Goal: Task Accomplishment & Management: Use online tool/utility

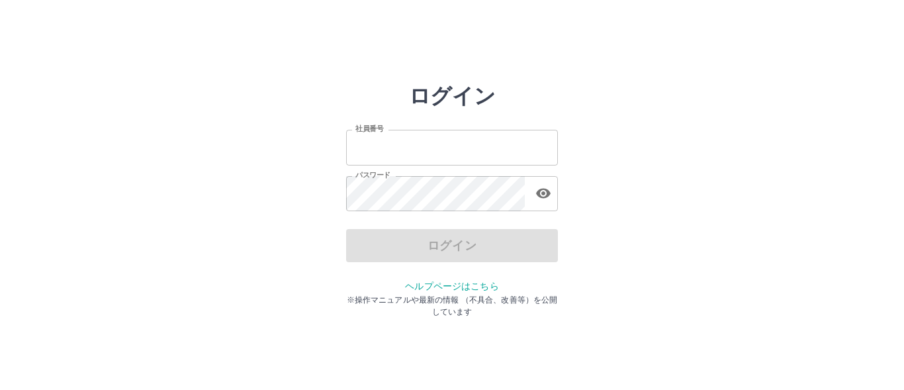
type input "*******"
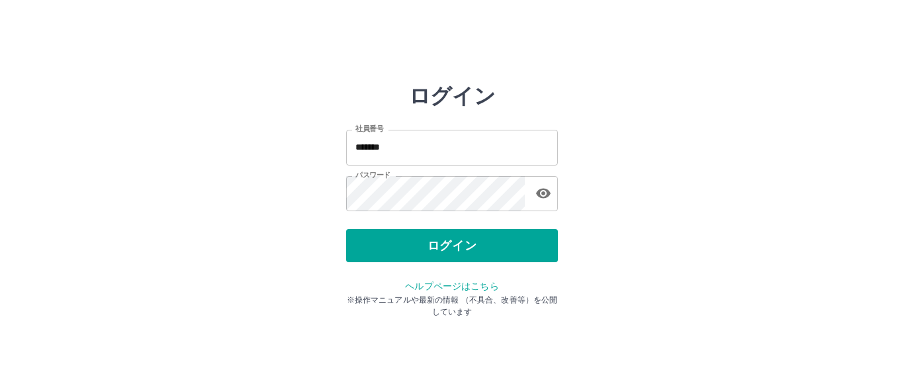
click at [373, 242] on div "ログイン" at bounding box center [452, 245] width 212 height 33
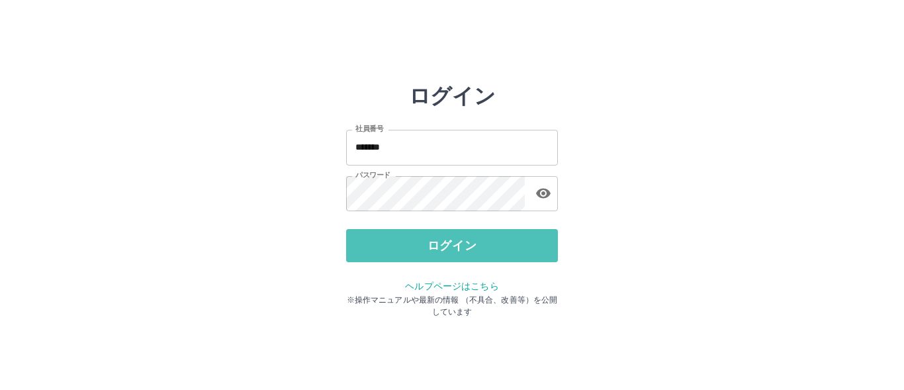
click at [373, 242] on button "ログイン" at bounding box center [452, 245] width 212 height 33
